Goal: Information Seeking & Learning: Learn about a topic

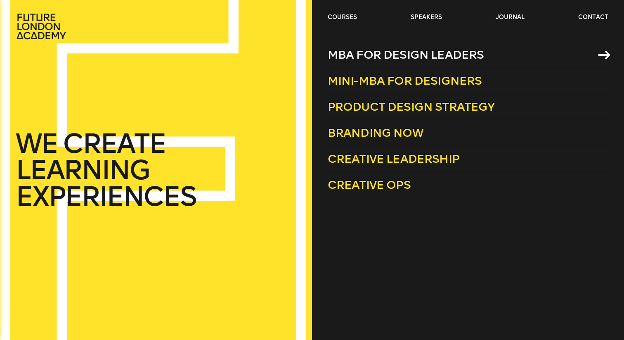
click at [361, 55] on span "MBA for Design Leaders" at bounding box center [406, 55] width 157 height 14
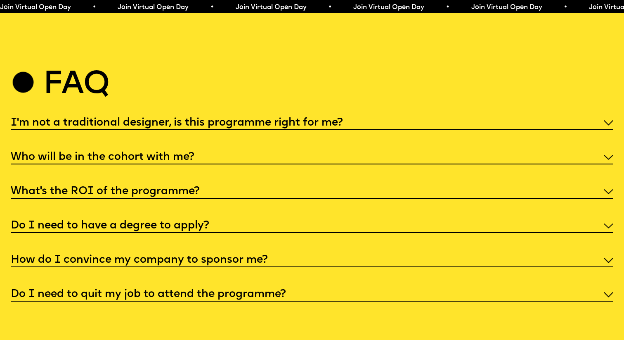
scroll to position [3207, 0]
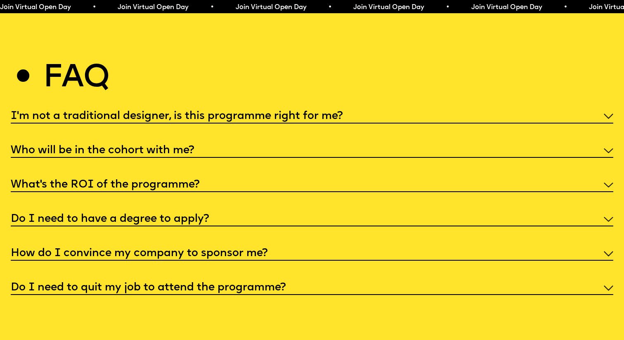
click at [251, 163] on div "I'm not a traditional designer, is this programme right for me? Though the prog…" at bounding box center [312, 201] width 603 height 187
click at [248, 177] on div "What’s the ROI of the programme?" at bounding box center [312, 185] width 603 height 16
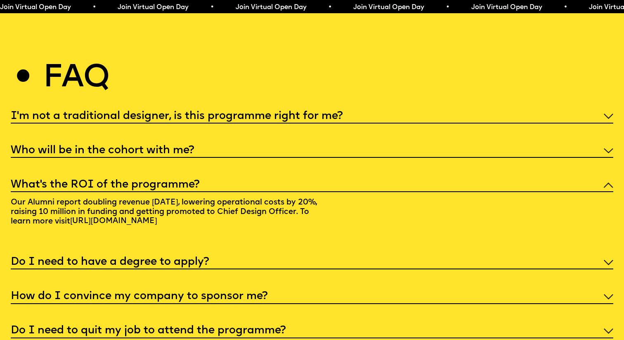
click at [248, 177] on div "What’s the ROI of the programme?" at bounding box center [312, 185] width 603 height 16
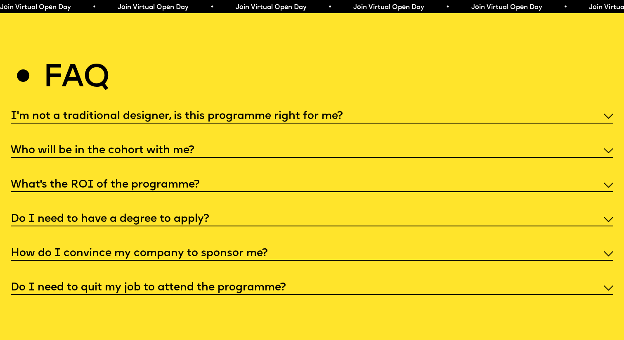
click at [235, 204] on div "I'm not a traditional designer, is this programme right for me? Though the prog…" at bounding box center [312, 201] width 603 height 187
click at [230, 213] on div "Do I need to have a degree to apply?" at bounding box center [312, 219] width 603 height 16
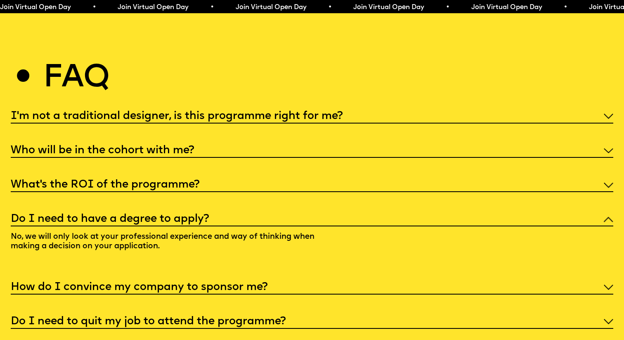
click at [230, 213] on div "Do I need to have a degree to apply?" at bounding box center [312, 219] width 603 height 16
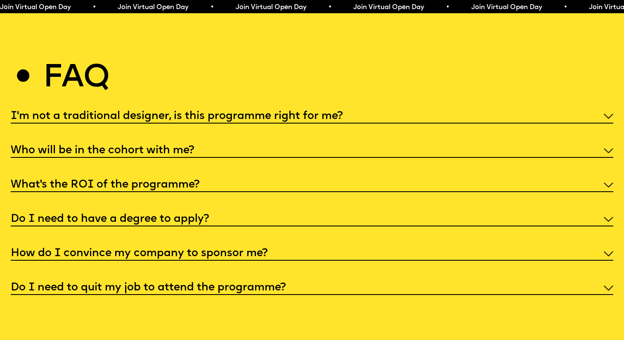
click at [252, 112] on h5 "I'm not a traditional designer, is this programme right for me?" at bounding box center [177, 116] width 332 height 8
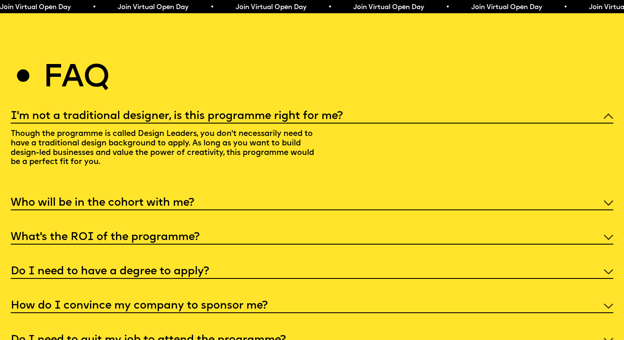
click at [251, 112] on h5 "I'm not a traditional designer, is this programme right for me?" at bounding box center [177, 116] width 332 height 8
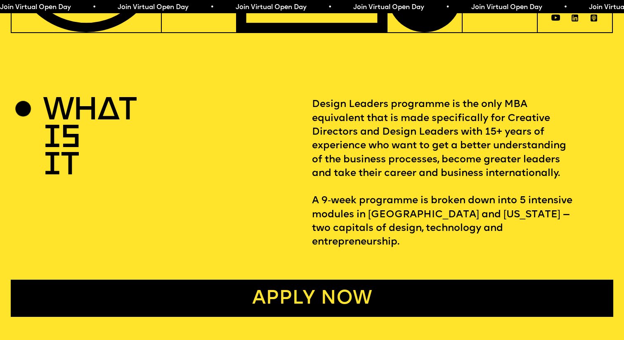
scroll to position [266, 0]
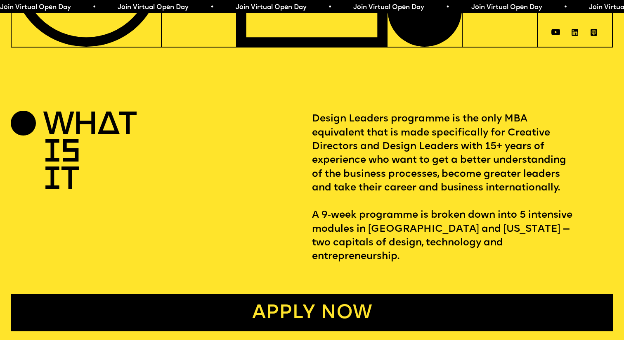
click at [240, 294] on link "Apply now" at bounding box center [312, 312] width 603 height 37
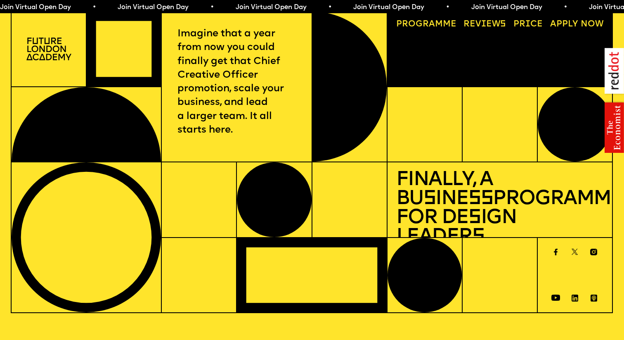
click at [530, 26] on link "Price" at bounding box center [529, 24] width 38 height 17
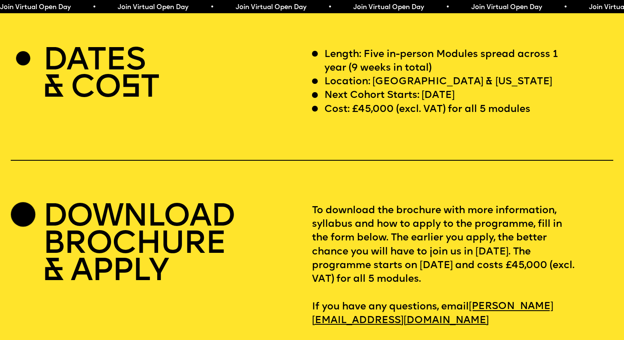
scroll to position [2554, 0]
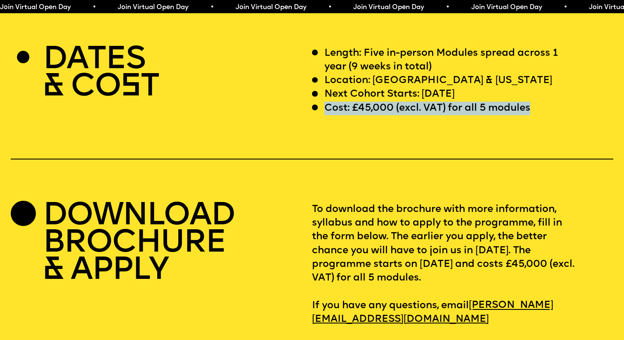
drag, startPoint x: 327, startPoint y: 94, endPoint x: 536, endPoint y: 91, distance: 209.8
click at [536, 102] on div "Cost: £45,000 (excl. VAT) for all 5 modules" at bounding box center [444, 109] width 264 height 14
drag, startPoint x: 536, startPoint y: 91, endPoint x: 325, endPoint y: 90, distance: 211.4
click at [325, 102] on div "Cost: £45,000 (excl. VAT) for all 5 modules" at bounding box center [444, 109] width 264 height 14
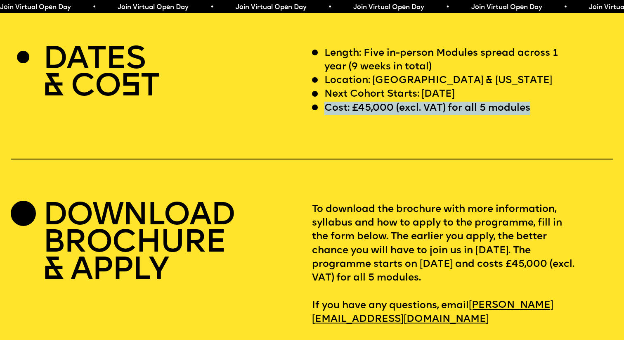
click at [325, 102] on p "Cost: £45,000 (excl. VAT) for all 5 modules" at bounding box center [428, 109] width 206 height 14
